Goal: Check status: Check status

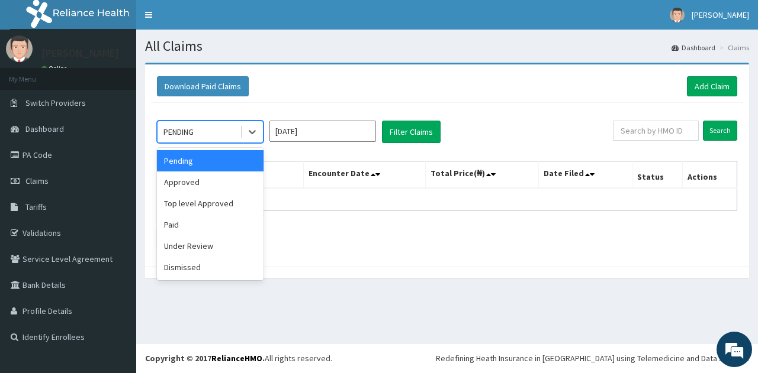
click at [258, 134] on div at bounding box center [251, 131] width 21 height 21
click at [192, 182] on div "Approved" at bounding box center [210, 182] width 107 height 21
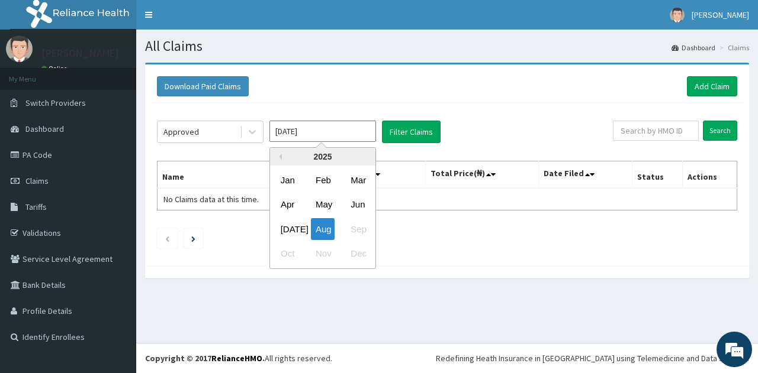
click at [314, 134] on input "[DATE]" at bounding box center [322, 131] width 107 height 21
click at [289, 224] on div "[DATE]" at bounding box center [288, 229] width 24 height 22
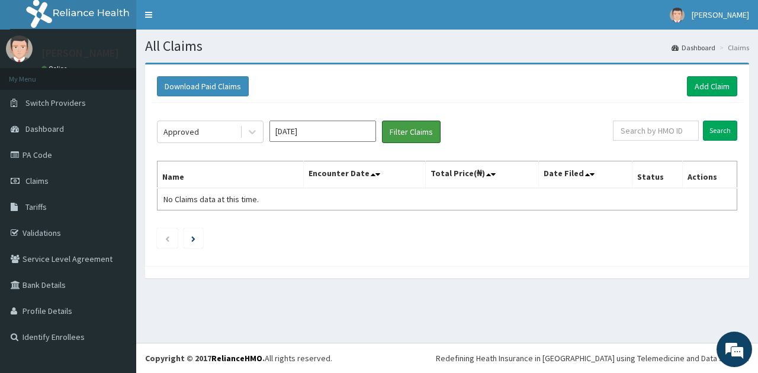
click at [411, 129] on button "Filter Claims" at bounding box center [411, 132] width 59 height 22
click at [298, 130] on input "[DATE]" at bounding box center [322, 131] width 107 height 21
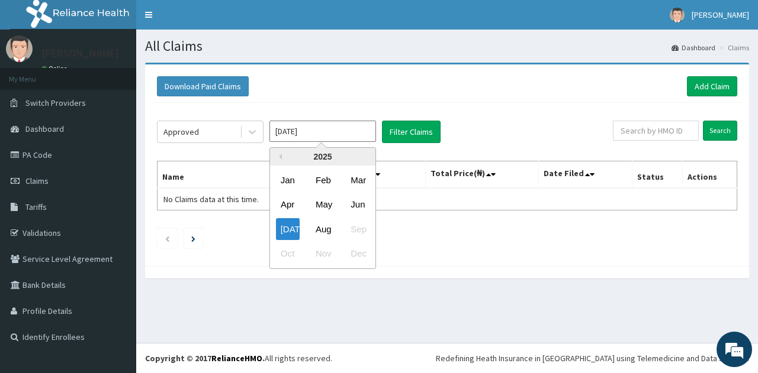
click at [251, 131] on icon at bounding box center [252, 133] width 7 height 4
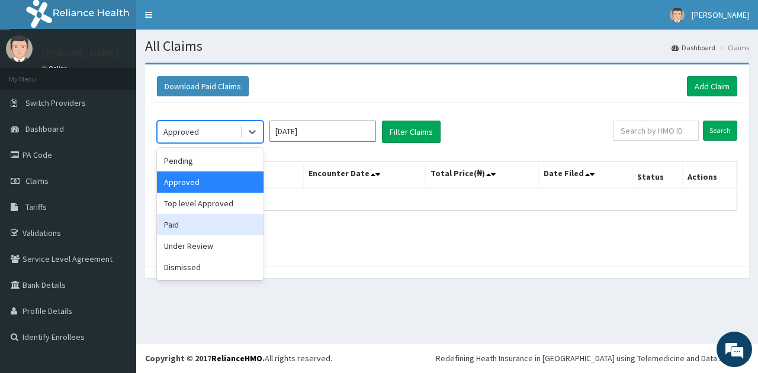
click at [192, 224] on div "Paid" at bounding box center [210, 224] width 107 height 21
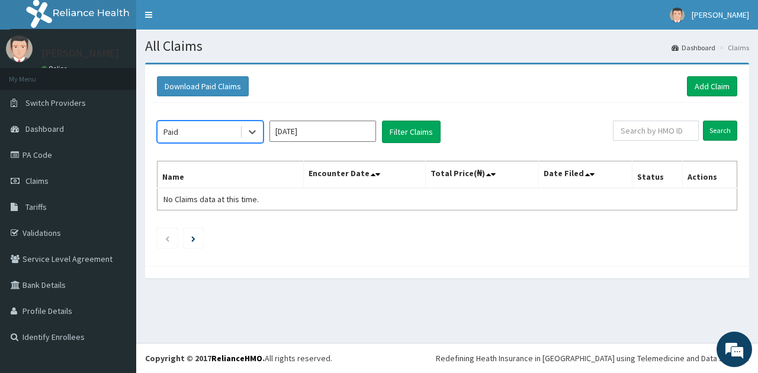
click at [314, 128] on input "[DATE]" at bounding box center [322, 131] width 107 height 21
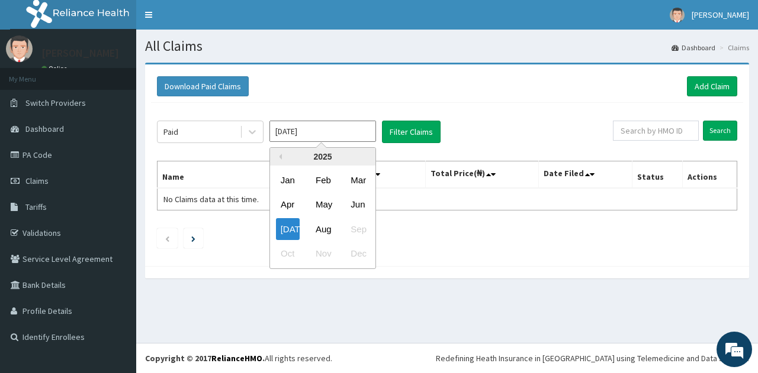
click at [360, 209] on div "Jun" at bounding box center [358, 205] width 24 height 22
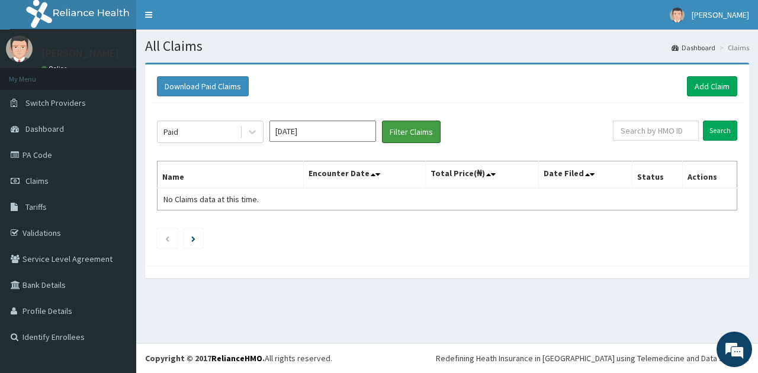
click at [415, 134] on button "Filter Claims" at bounding box center [411, 132] width 59 height 22
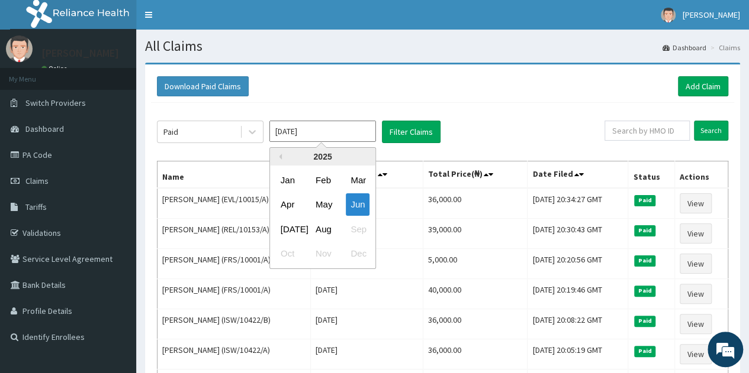
click at [312, 123] on input "[DATE]" at bounding box center [322, 131] width 107 height 21
click at [286, 231] on div "[DATE]" at bounding box center [288, 229] width 24 height 22
type input "[DATE]"
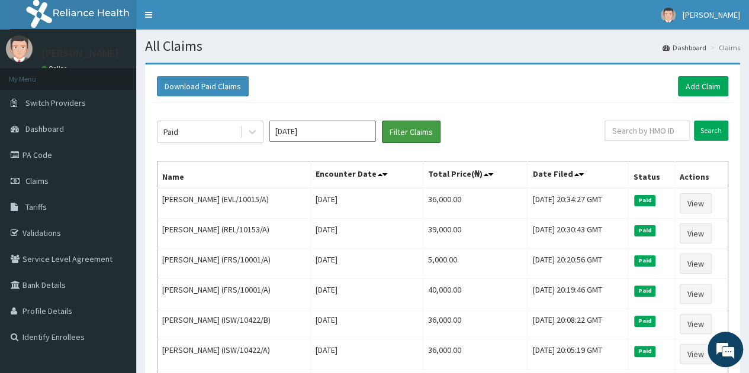
click at [399, 128] on button "Filter Claims" at bounding box center [411, 132] width 59 height 22
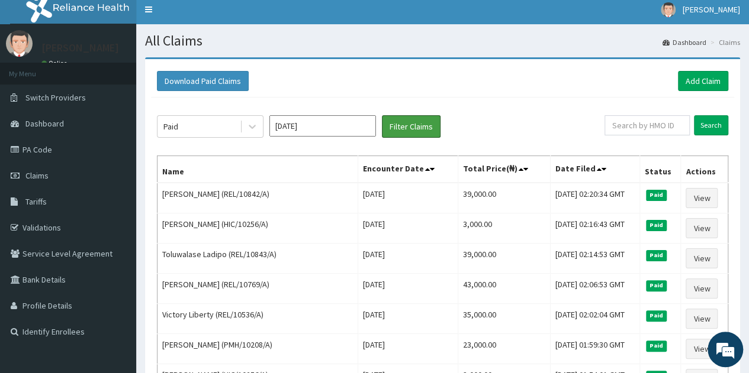
scroll to position [4, 0]
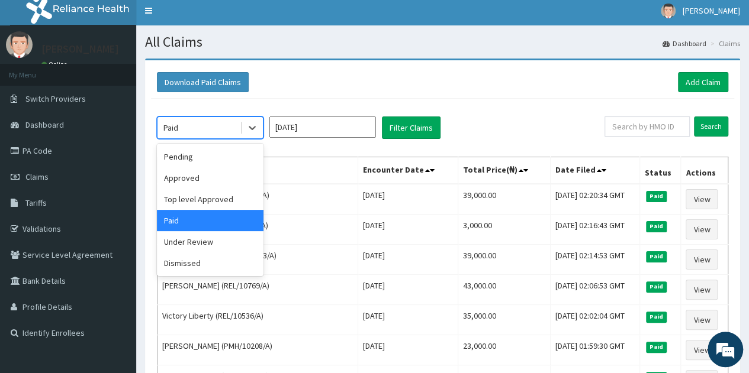
click at [253, 126] on icon at bounding box center [252, 128] width 12 height 12
click at [204, 183] on div "Approved" at bounding box center [210, 177] width 107 height 21
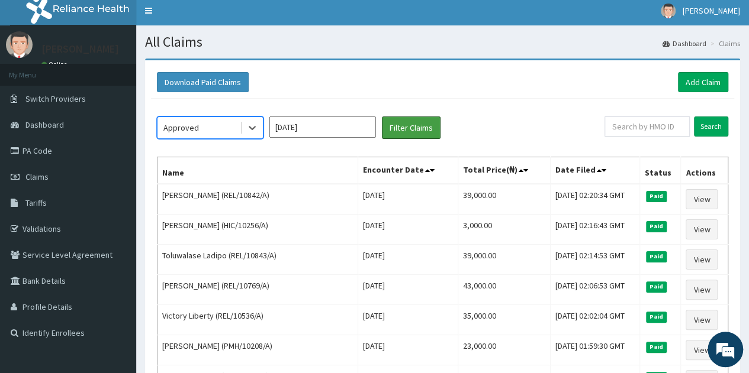
click at [395, 127] on button "Filter Claims" at bounding box center [411, 128] width 59 height 22
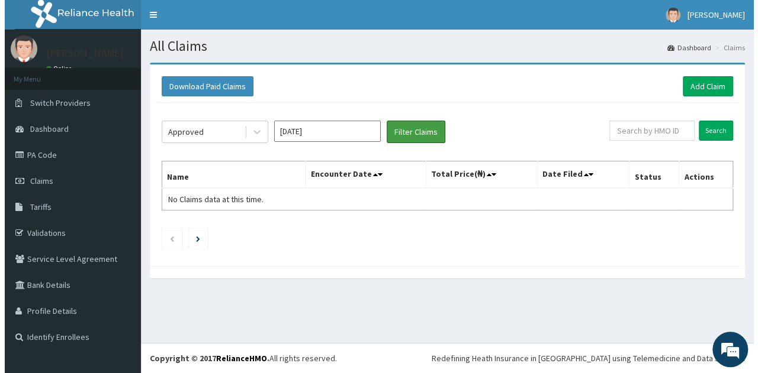
scroll to position [0, 0]
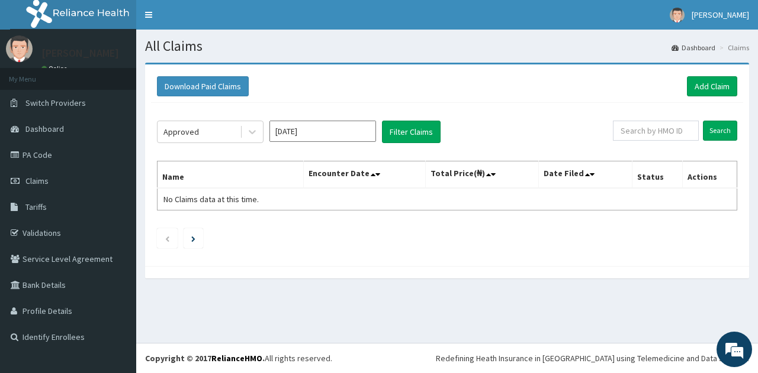
click at [254, 138] on div at bounding box center [251, 131] width 21 height 21
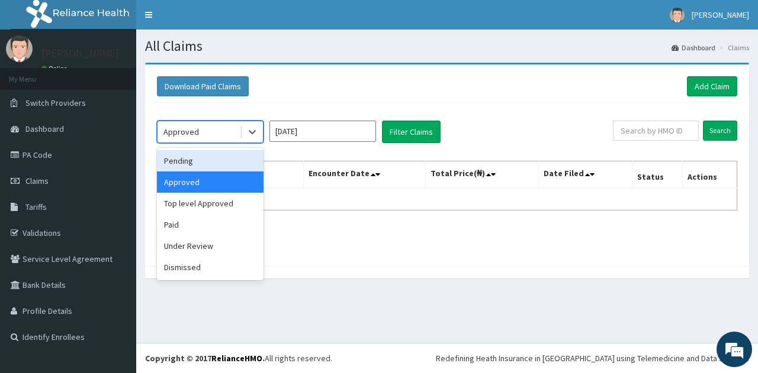
click at [187, 162] on div "Pending" at bounding box center [210, 160] width 107 height 21
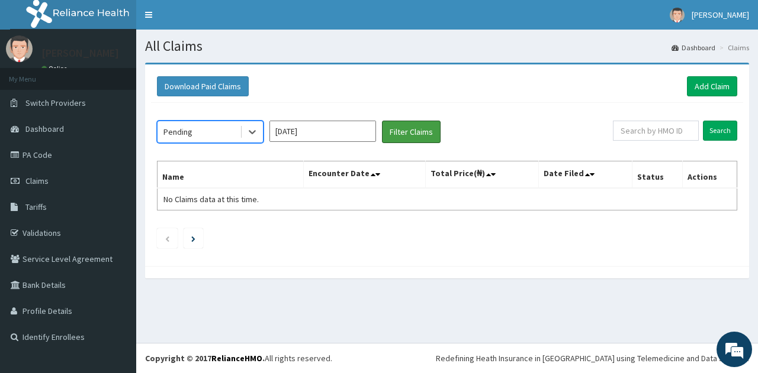
click at [397, 137] on button "Filter Claims" at bounding box center [411, 132] width 59 height 22
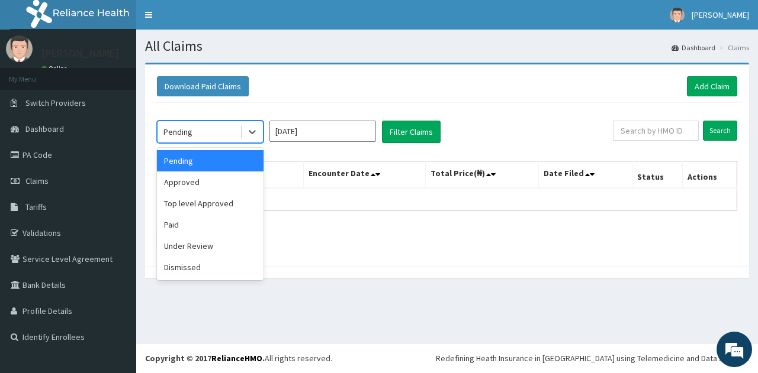
click at [254, 130] on icon at bounding box center [252, 132] width 12 height 12
click at [195, 178] on div "Approved" at bounding box center [210, 182] width 107 height 21
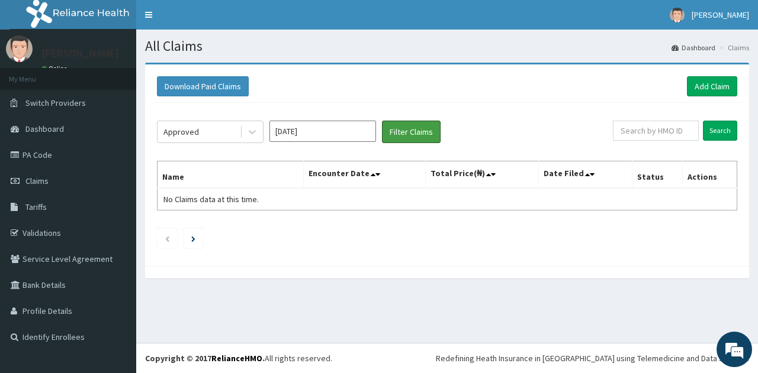
click at [398, 124] on button "Filter Claims" at bounding box center [411, 132] width 59 height 22
click at [401, 129] on button "Filter Claims" at bounding box center [411, 132] width 59 height 22
